Goal: Transaction & Acquisition: Purchase product/service

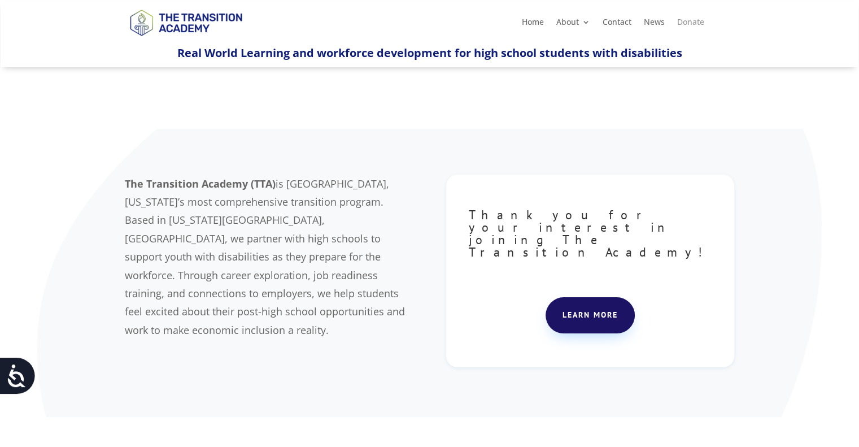
click at [689, 24] on link "Donate" at bounding box center [691, 24] width 27 height 12
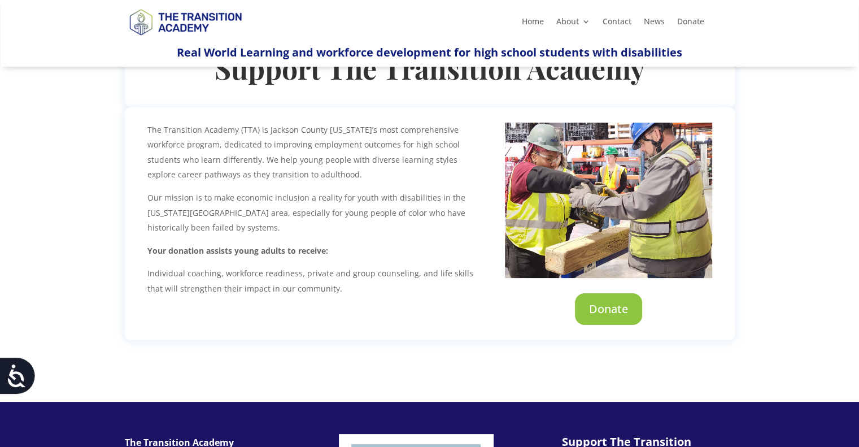
scroll to position [136, 0]
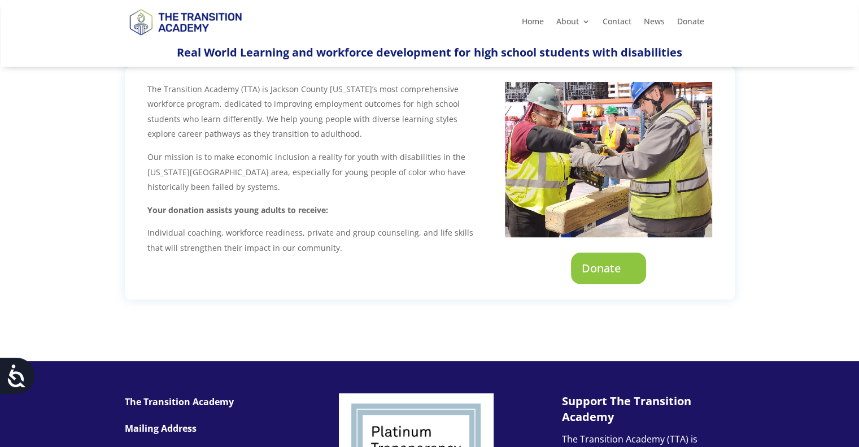
click at [611, 268] on link "Donate" at bounding box center [608, 269] width 75 height 32
